Goal: Task Accomplishment & Management: Manage account settings

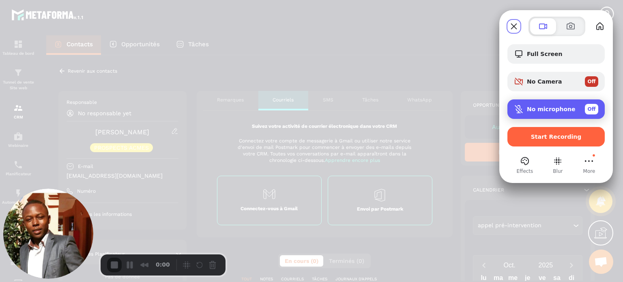
click at [544, 110] on span "No microphone" at bounding box center [551, 109] width 49 height 6
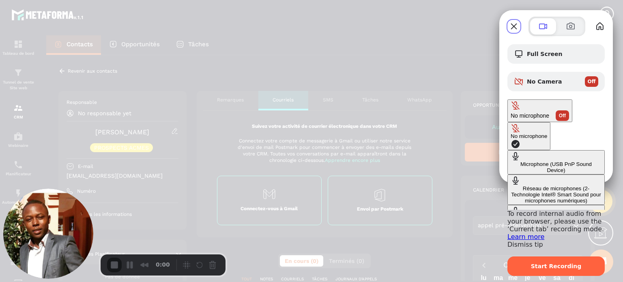
click at [511, 161] on div "Microphone (USB PnP Sound Device)" at bounding box center [556, 167] width 91 height 12
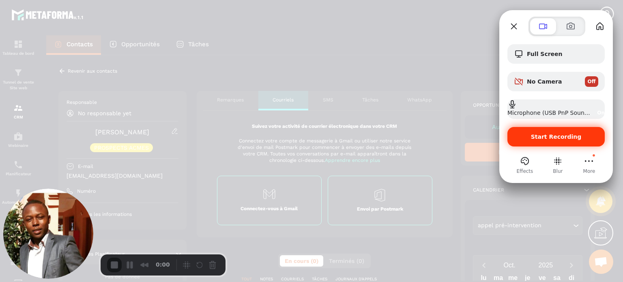
click at [547, 131] on div "Start Recording" at bounding box center [555, 136] width 97 height 19
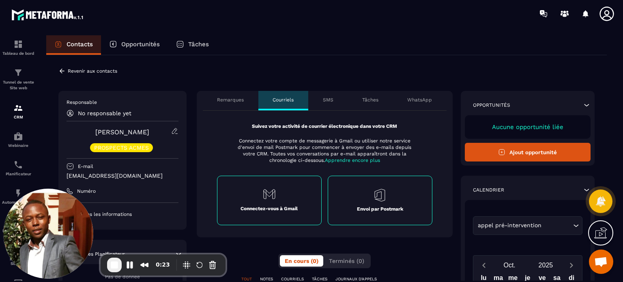
click at [604, 11] on icon at bounding box center [606, 13] width 14 height 14
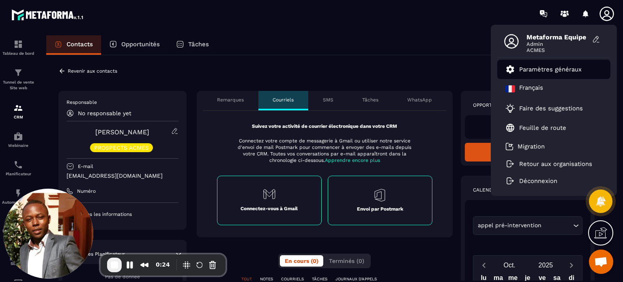
click at [548, 68] on p "Paramètres généraux" at bounding box center [550, 69] width 62 height 7
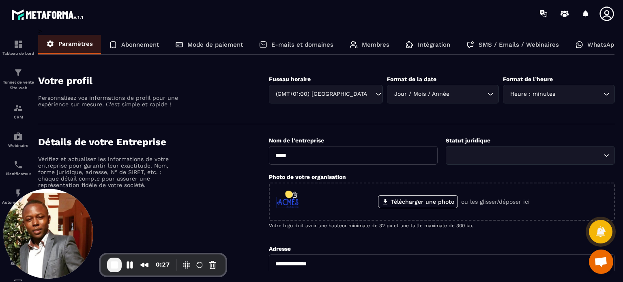
click at [301, 47] on p "E-mails et domaines" at bounding box center [302, 44] width 62 height 7
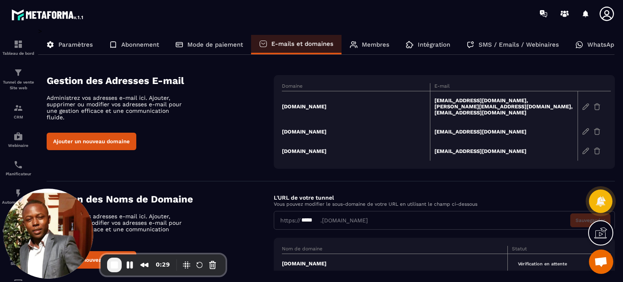
click at [245, 133] on div "Ajouter un nouveau domaine" at bounding box center [160, 141] width 227 height 17
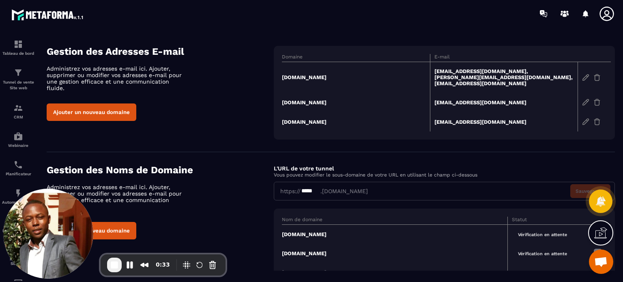
scroll to position [13, 0]
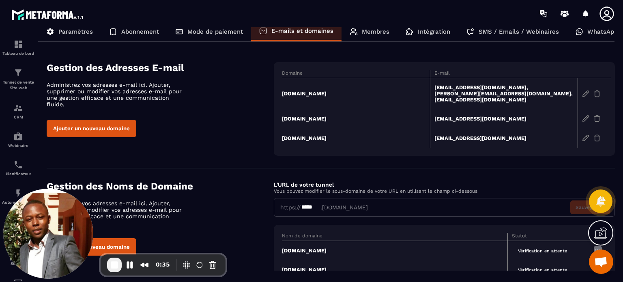
click at [318, 94] on td "[DOMAIN_NAME]" at bounding box center [356, 93] width 148 height 31
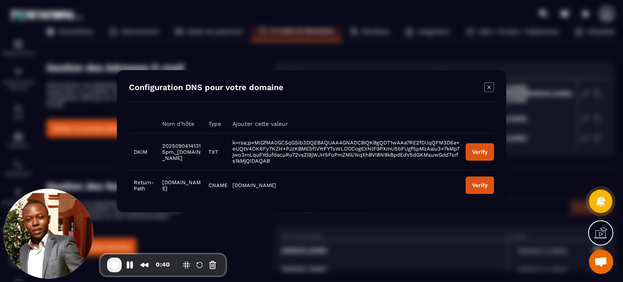
drag, startPoint x: 209, startPoint y: 161, endPoint x: 158, endPoint y: 146, distance: 53.2
click at [158, 146] on td "20250904141315pm._[DOMAIN_NAME]" at bounding box center [180, 151] width 46 height 37
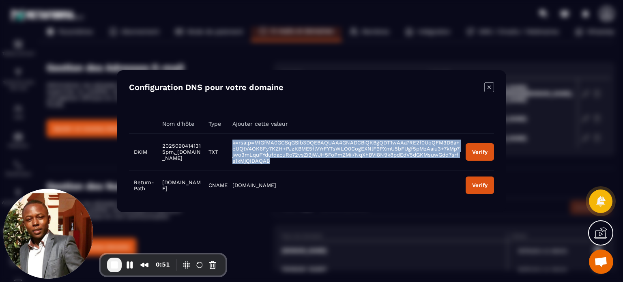
drag, startPoint x: 246, startPoint y: 141, endPoint x: 330, endPoint y: 158, distance: 86.1
click at [330, 158] on td "k=rsa;p=MIGfMA0GCSqGSIb3DQEBAQUAA4GNADCBiQKBgQDT1wAAa7RE2f0UqQFM3D6a+eUQtV4OK6F…" at bounding box center [344, 151] width 233 height 37
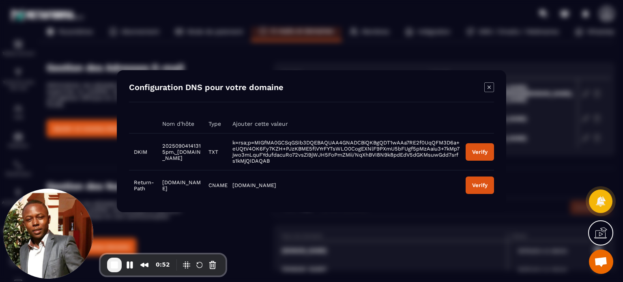
click at [605, 236] on icon at bounding box center [600, 234] width 13 height 8
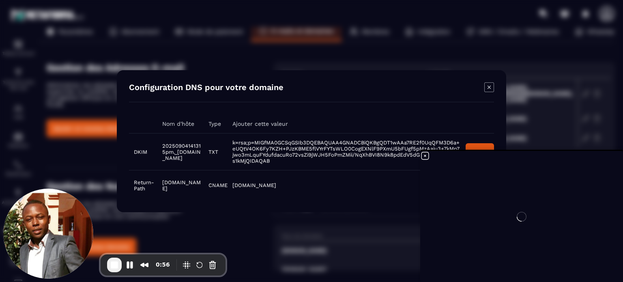
click at [426, 155] on div at bounding box center [521, 216] width 203 height 131
click at [423, 155] on icon at bounding box center [425, 156] width 10 height 10
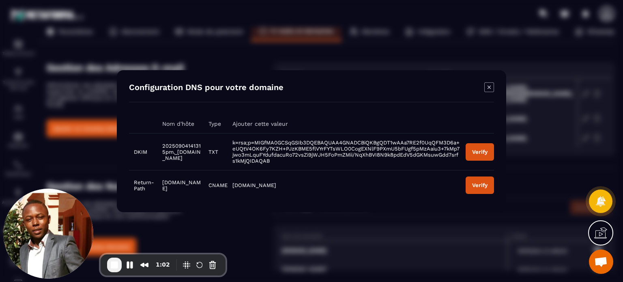
click at [490, 86] on icon "Modal window" at bounding box center [489, 86] width 3 height 3
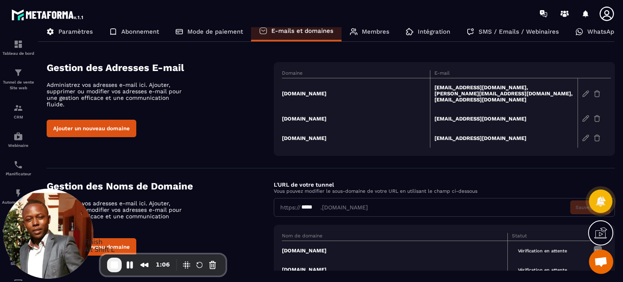
click at [115, 271] on button "End Recording" at bounding box center [114, 265] width 15 height 15
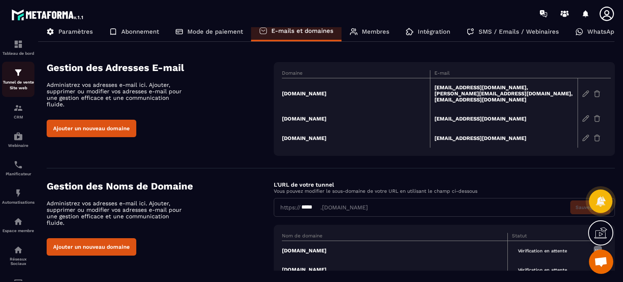
click at [19, 84] on p "Tunnel de vente Site web" at bounding box center [18, 84] width 32 height 11
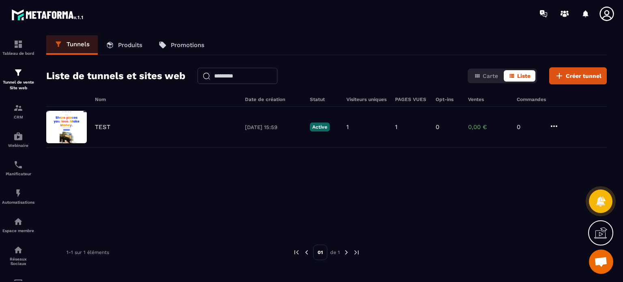
click at [600, 15] on icon at bounding box center [606, 13] width 14 height 14
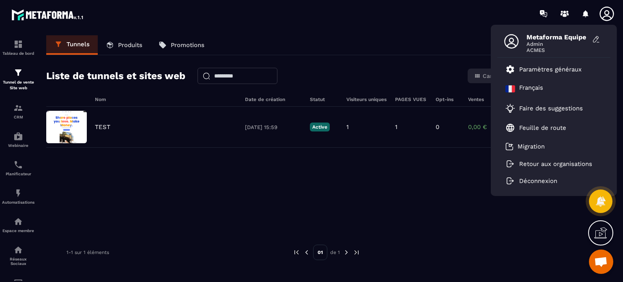
click at [358, 48] on div "Tunnels Produits Promotions" at bounding box center [326, 45] width 561 height 20
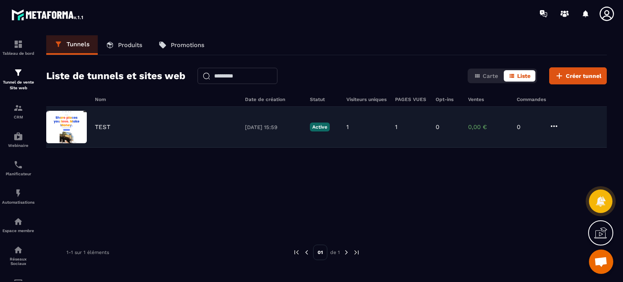
click at [102, 122] on div "TEST [DATE] 15:59 Active 1 1 0 0,00 € 0" at bounding box center [326, 127] width 561 height 41
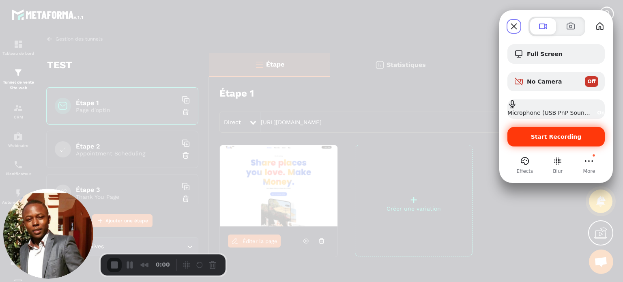
click at [545, 139] on span "Start Recording" at bounding box center [556, 136] width 51 height 6
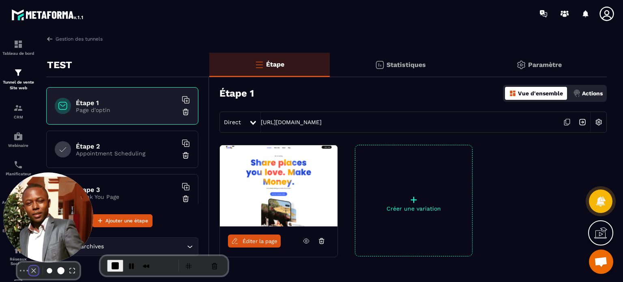
click at [29, 266] on button "Camera off" at bounding box center [34, 271] width 10 height 10
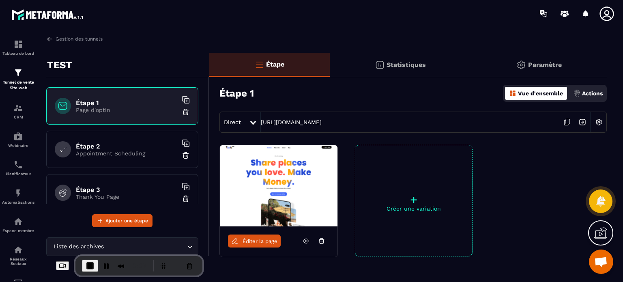
click at [117, 245] on input "Search for option" at bounding box center [144, 246] width 79 height 9
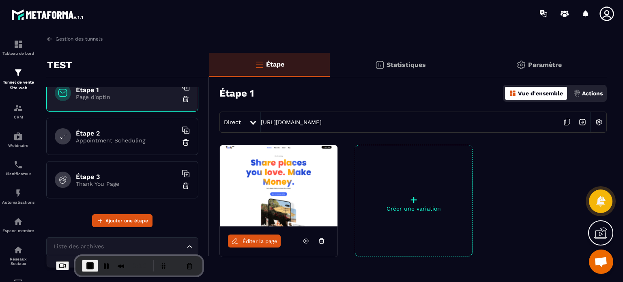
click at [118, 180] on p "Thank You Page" at bounding box center [126, 183] width 101 height 6
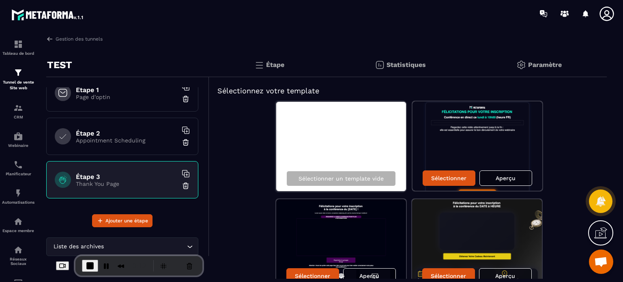
click at [130, 140] on p "Appointment Scheduling" at bounding box center [126, 140] width 101 height 6
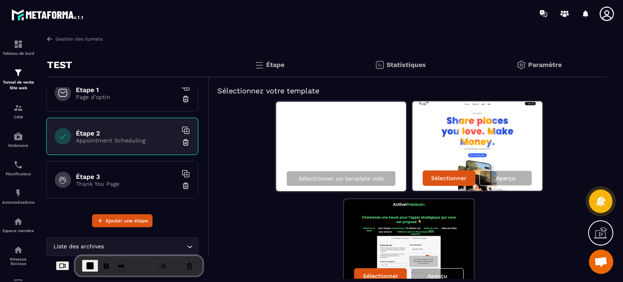
click at [133, 92] on h6 "Étape 1" at bounding box center [126, 90] width 101 height 8
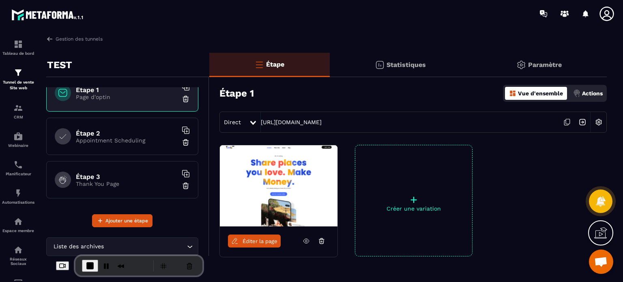
click at [182, 99] on img at bounding box center [186, 99] width 8 height 8
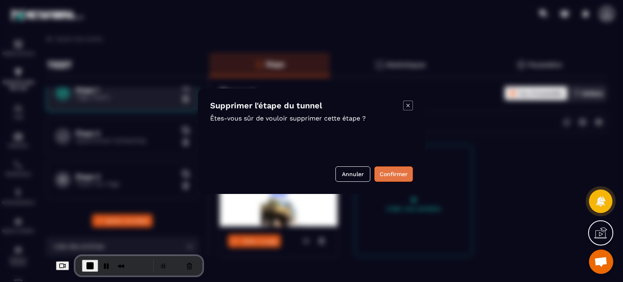
click at [383, 174] on button "Confirmer" at bounding box center [393, 173] width 39 height 15
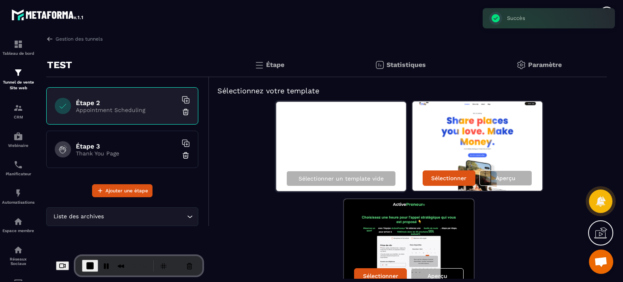
click at [104, 218] on div "Liste des archives" at bounding box center [118, 216] width 135 height 9
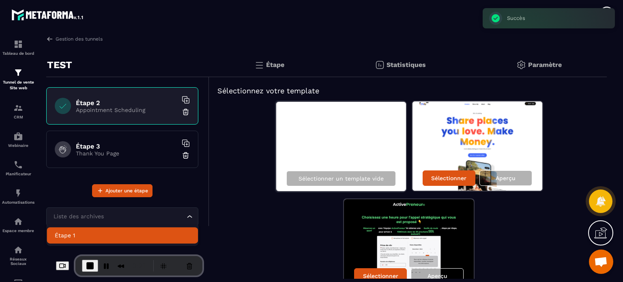
click at [83, 236] on p "Étape 1" at bounding box center [122, 235] width 135 height 8
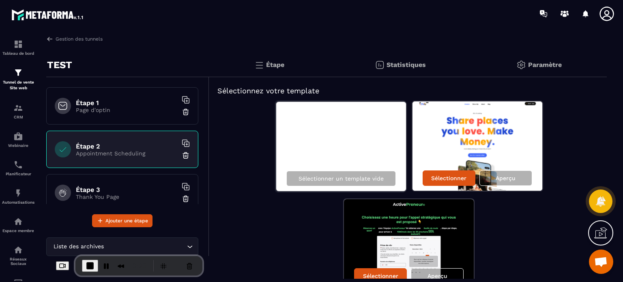
click at [138, 111] on p "Page d'optin" at bounding box center [126, 110] width 101 height 6
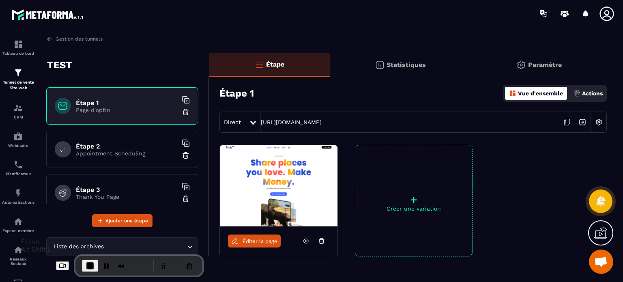
click at [85, 264] on span "End Recording" at bounding box center [90, 266] width 10 height 10
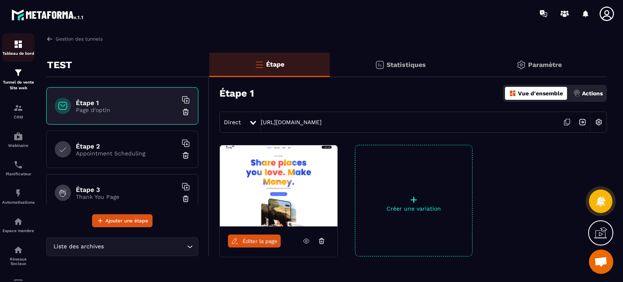
click at [28, 56] on p "Tableau de bord" at bounding box center [18, 53] width 32 height 4
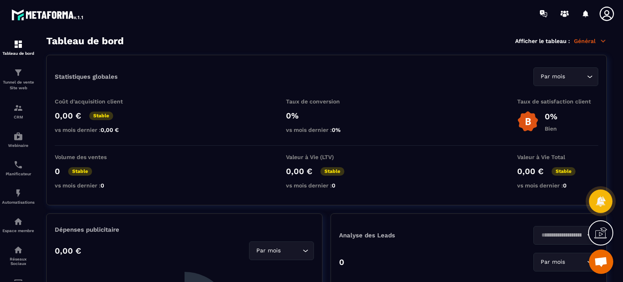
click at [585, 40] on p "Général" at bounding box center [590, 40] width 33 height 7
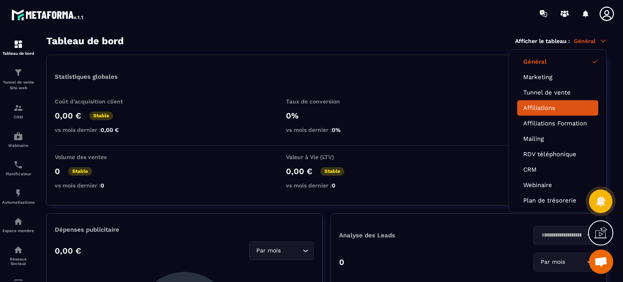
click at [537, 110] on link "Affiliations" at bounding box center [557, 107] width 69 height 7
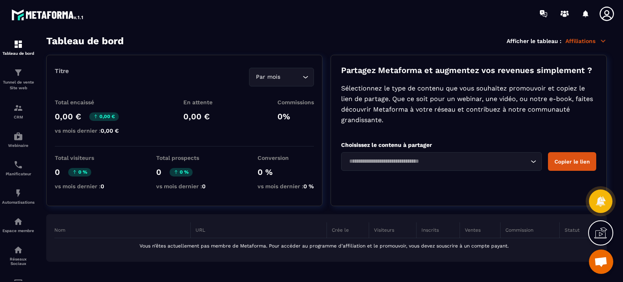
click at [573, 41] on p "Affiliations" at bounding box center [585, 40] width 41 height 7
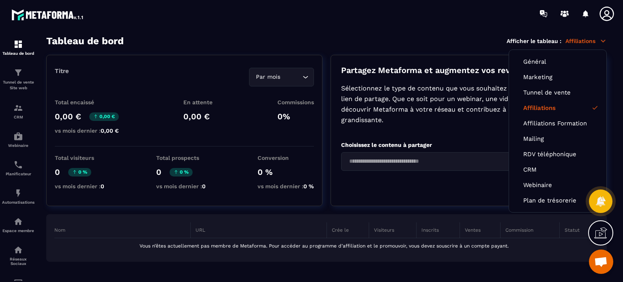
click at [605, 17] on icon at bounding box center [607, 14] width 16 height 16
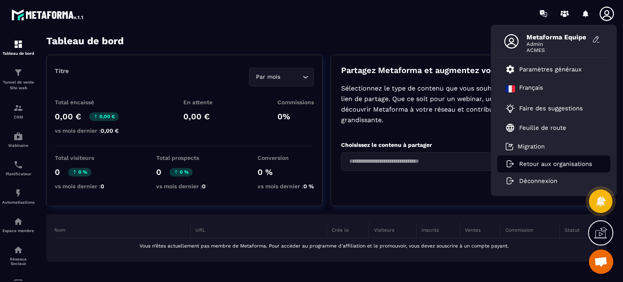
click at [529, 165] on p "Retour aux organisations" at bounding box center [555, 163] width 73 height 7
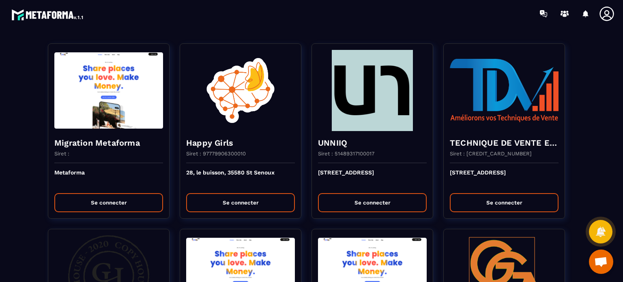
click at [271, 24] on div at bounding box center [359, 13] width 528 height 27
click at [305, 32] on section "Migration Metaforma Siret : Metaforma Se connecter Happy Girls Siret : 97779906…" at bounding box center [311, 154] width 623 height 255
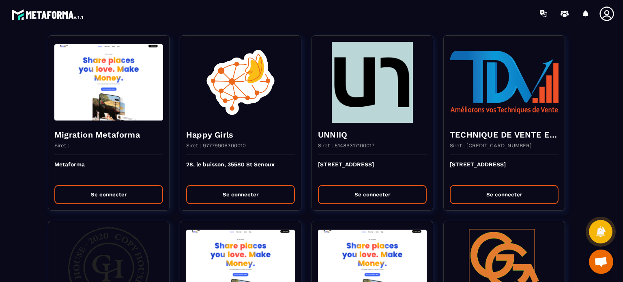
scroll to position [1460, 0]
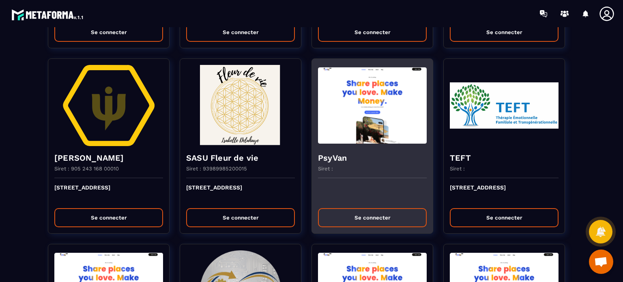
click at [372, 95] on img at bounding box center [372, 105] width 109 height 81
